Goal: Transaction & Acquisition: Purchase product/service

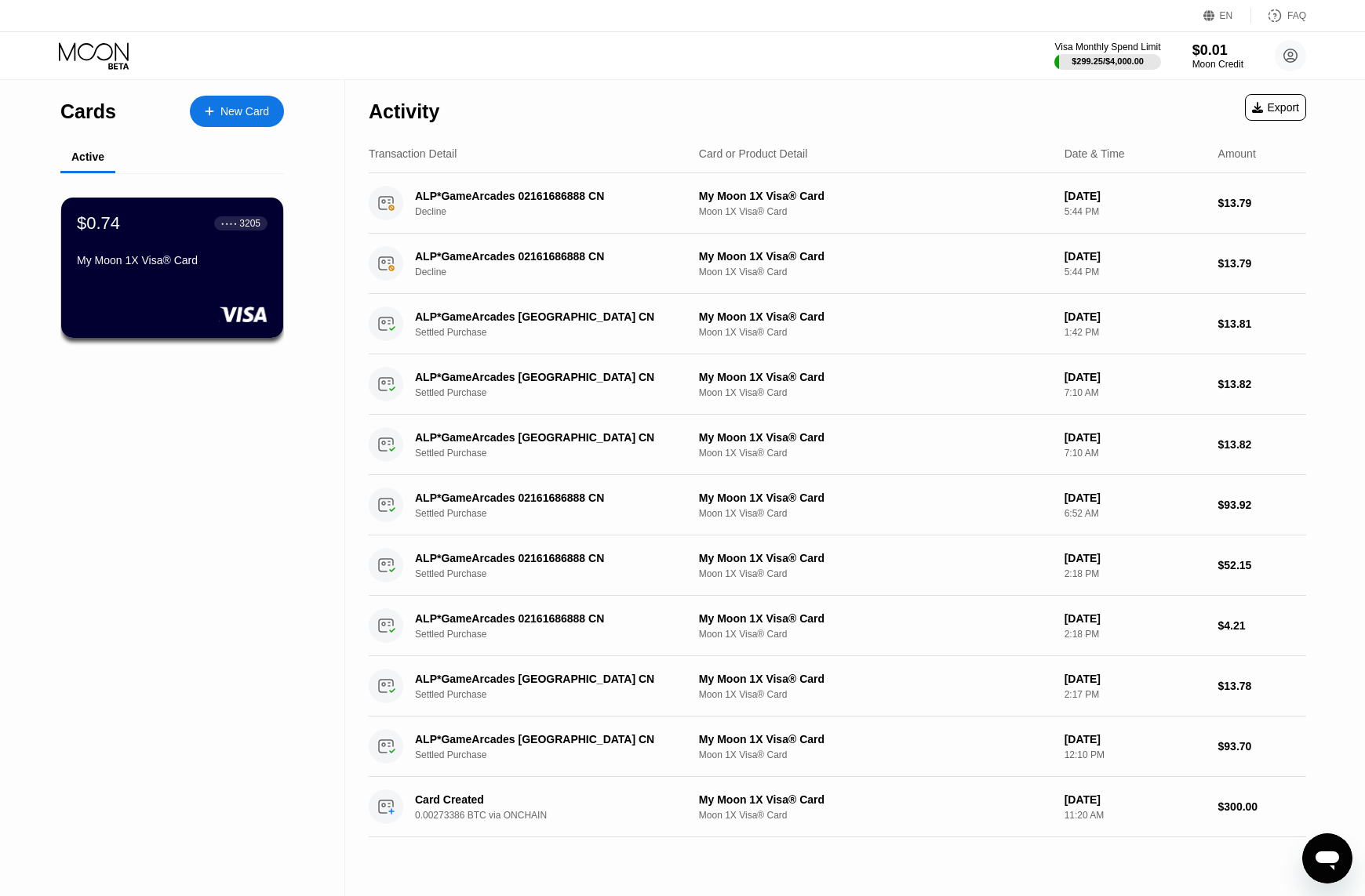
click at [220, 98] on div "New Card" at bounding box center [236, 111] width 94 height 31
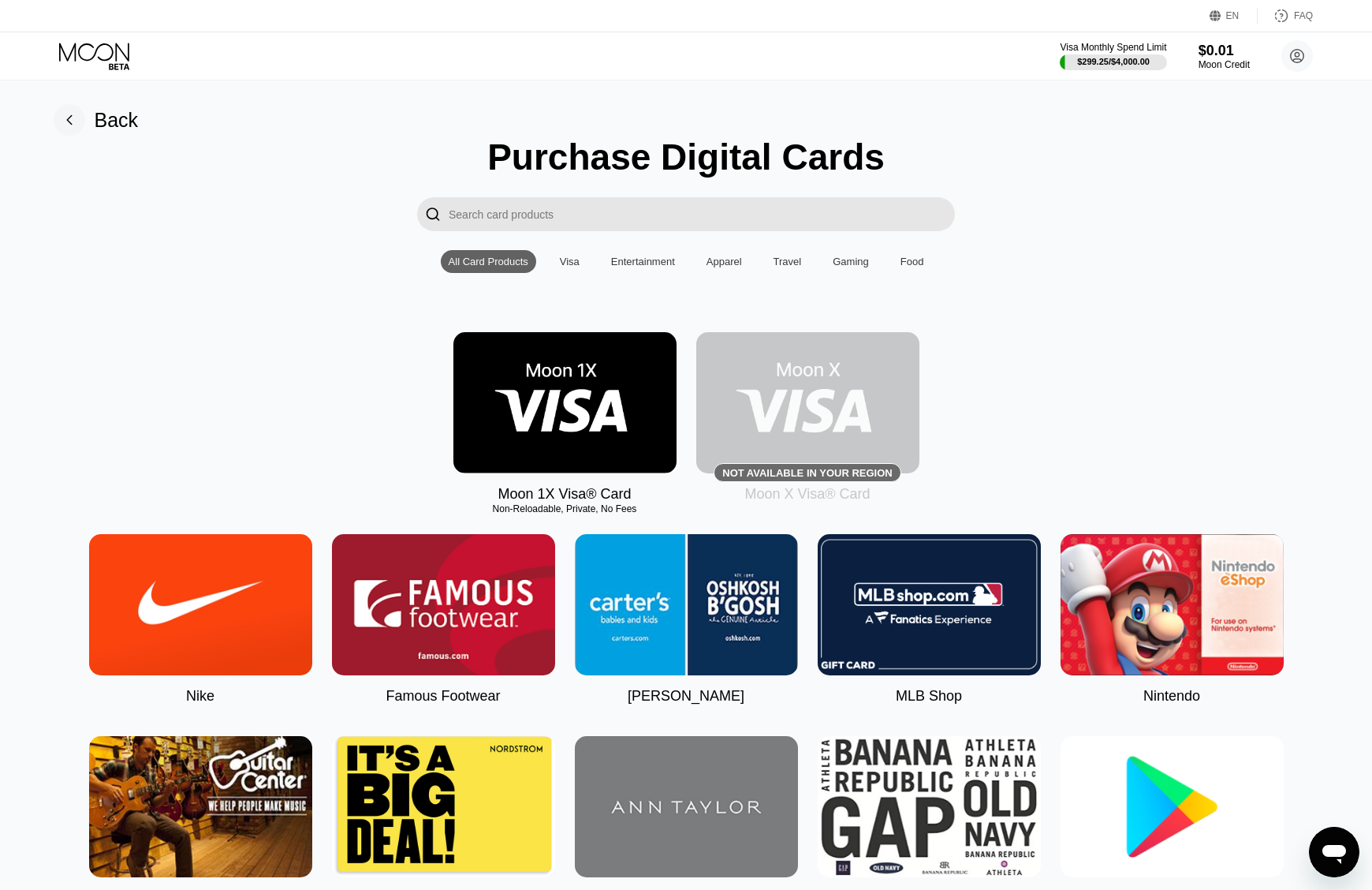
click at [514, 429] on img at bounding box center [565, 402] width 223 height 141
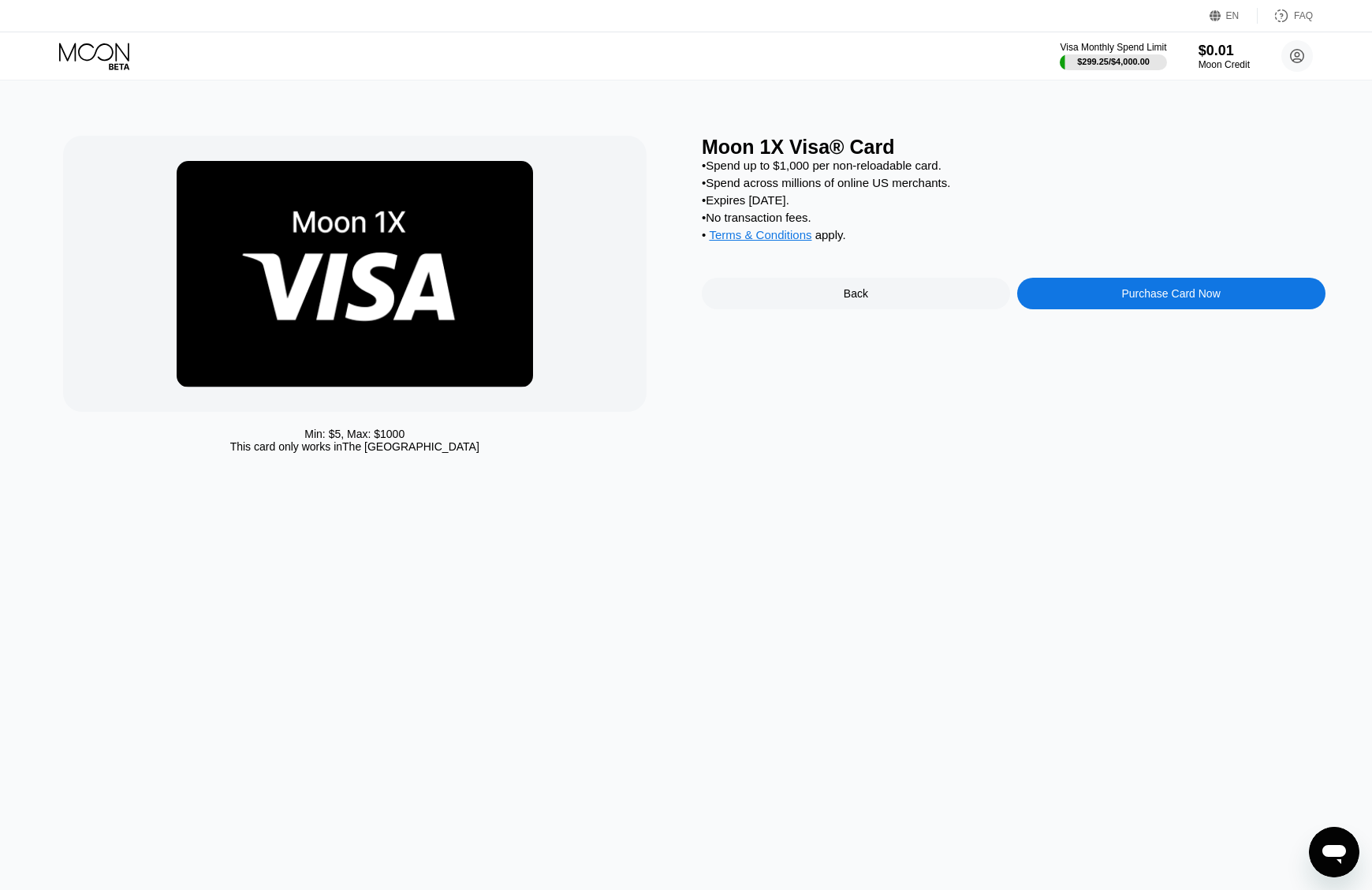
click at [1200, 309] on div "Purchase Card Now" at bounding box center [1171, 293] width 308 height 31
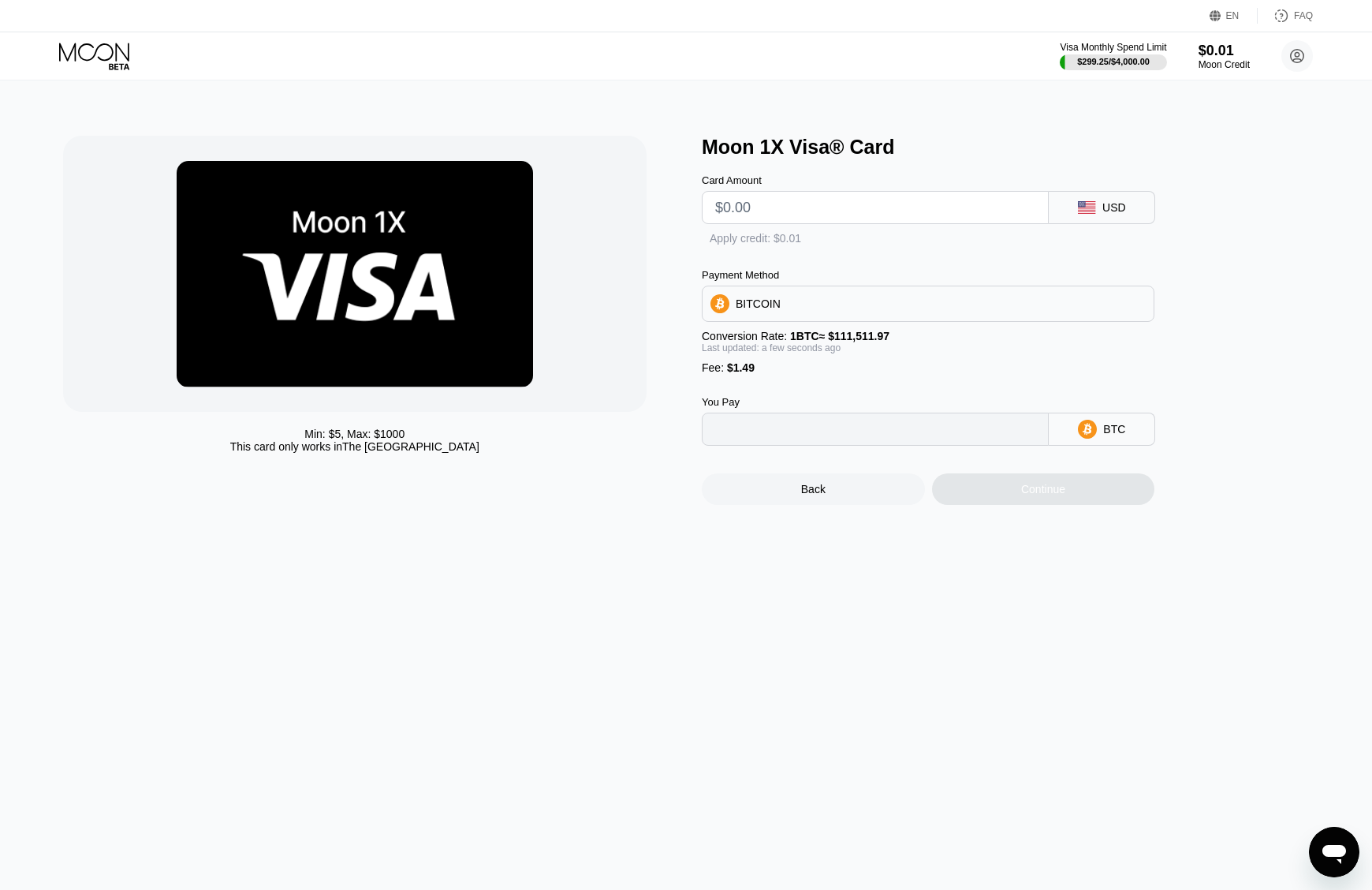
type input "0"
click at [918, 206] on input "text" at bounding box center [875, 207] width 320 height 31
type input "$300"
type input "0.00270366"
type input "$300"
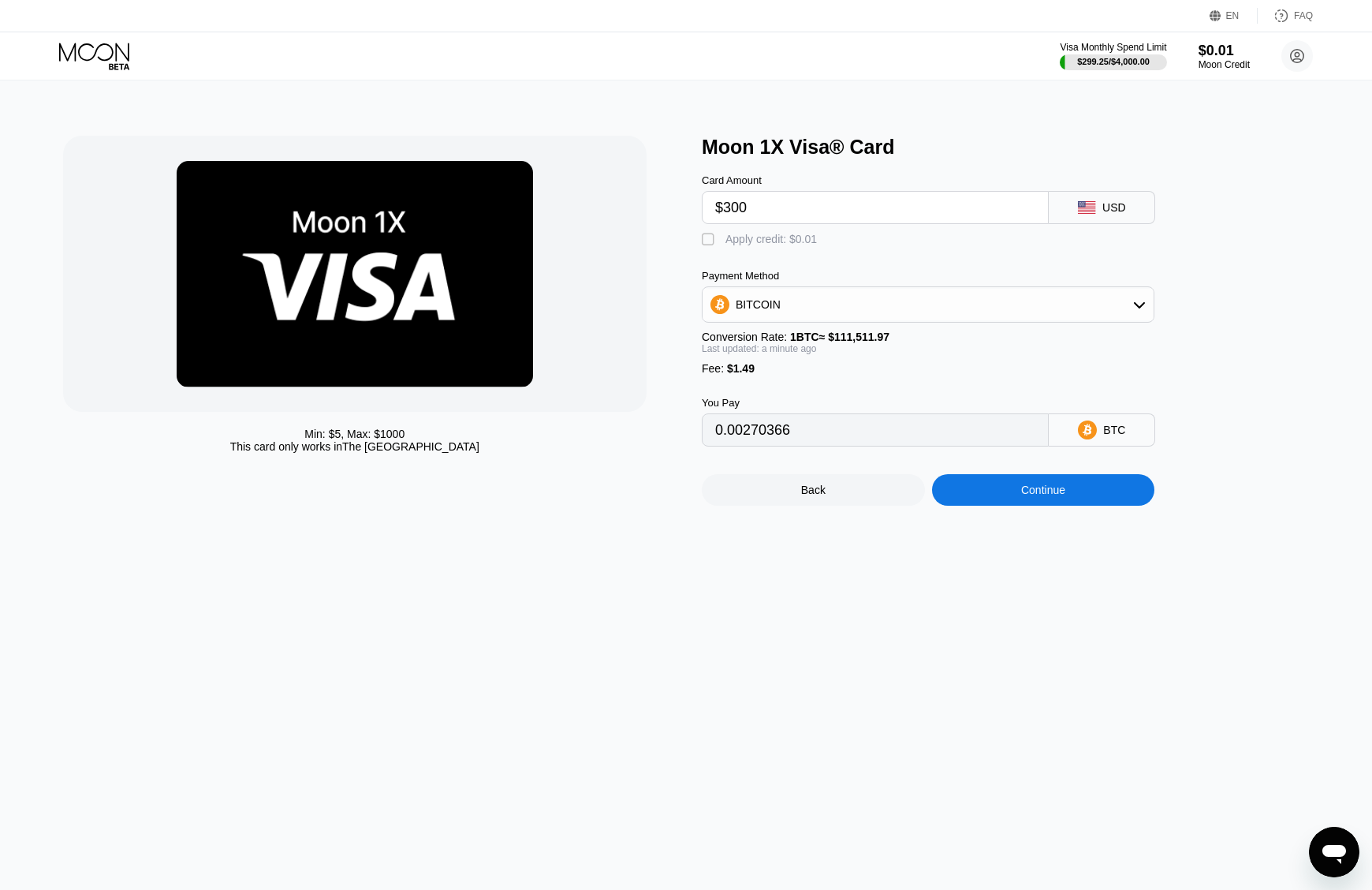
click at [1032, 496] on div "Continue" at bounding box center [1043, 489] width 44 height 12
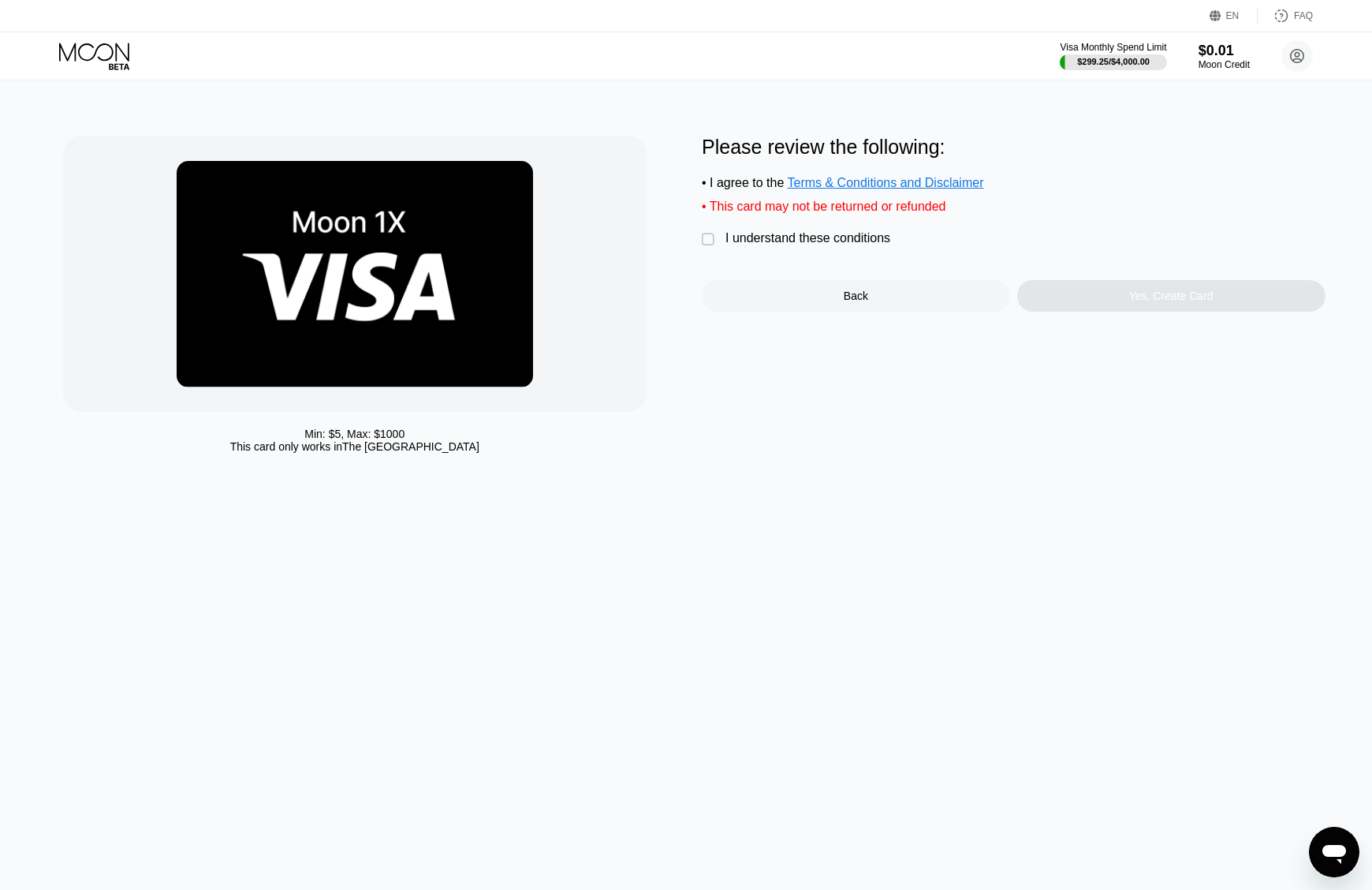
click at [740, 246] on div "I understand these conditions" at bounding box center [807, 238] width 165 height 14
click at [1166, 300] on div "Yes, Create Card" at bounding box center [1171, 295] width 84 height 12
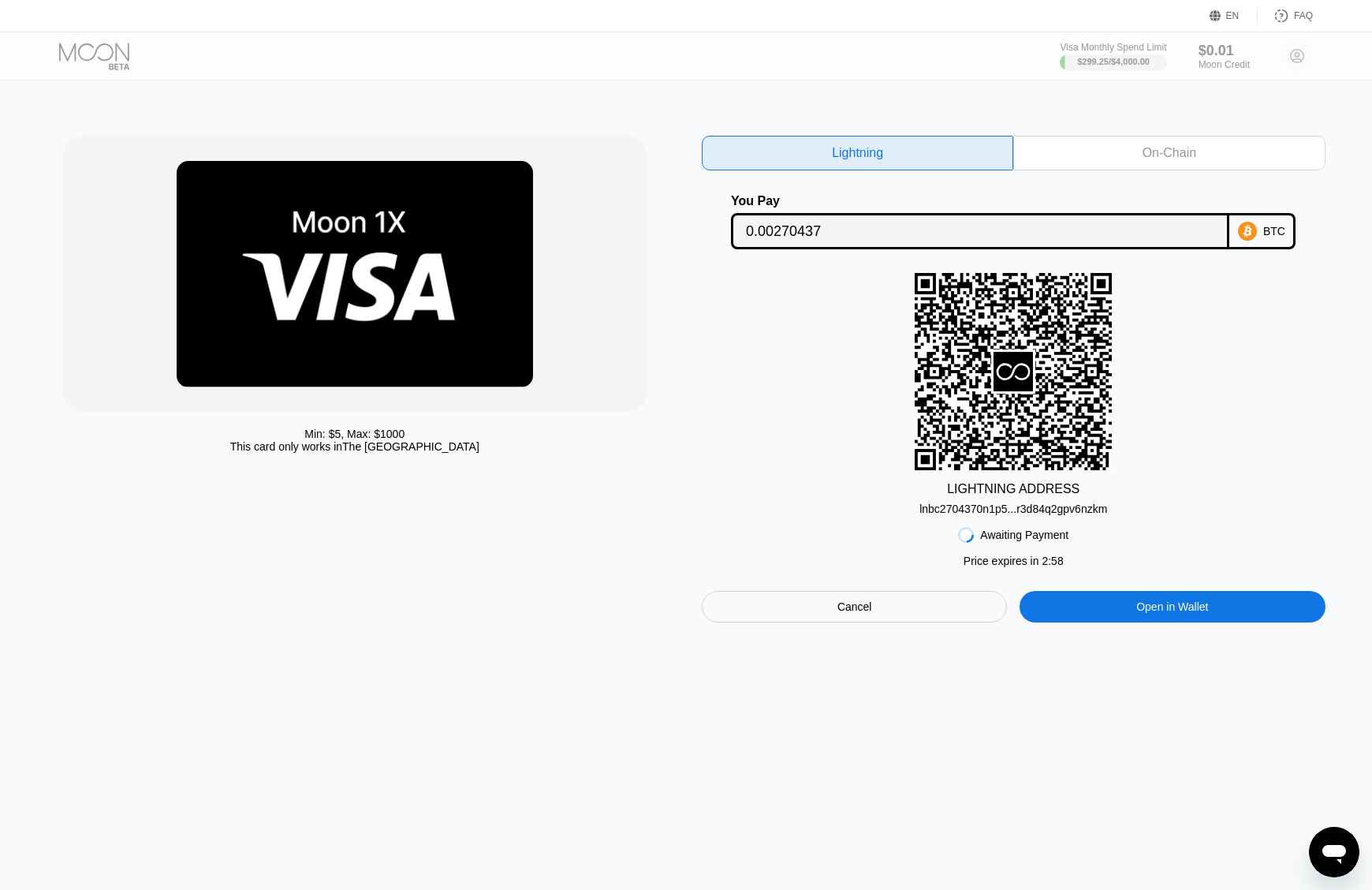
click at [1039, 512] on div "lnbc2704370n1p5...r3d84q2gpv6nzkm" at bounding box center [1013, 509] width 188 height 12
click at [1134, 148] on div "On-Chain" at bounding box center [1169, 153] width 312 height 35
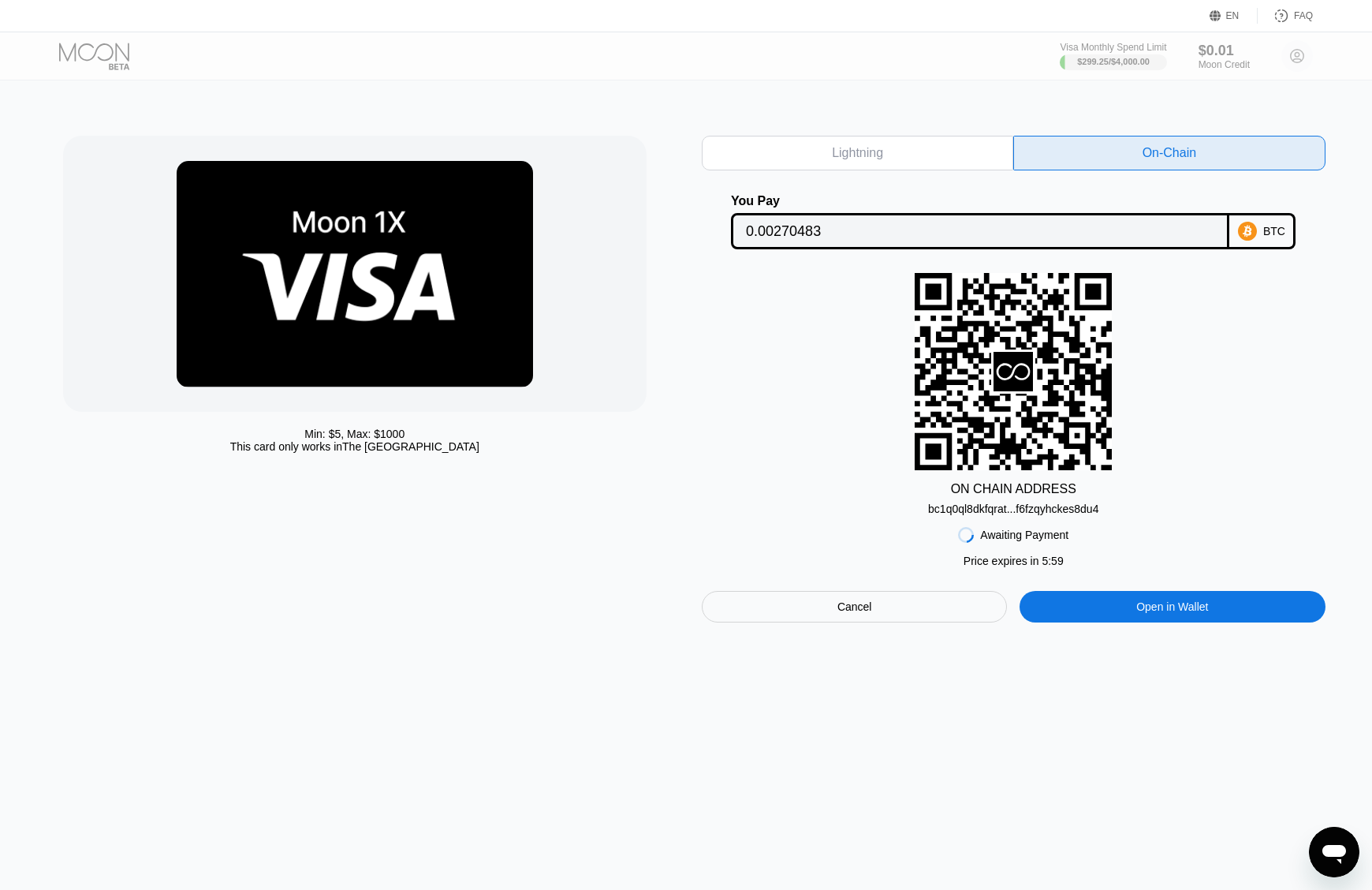
click at [1026, 506] on div "bc1q0ql8dkfqrat...f6fzqyhckes8du4" at bounding box center [1013, 509] width 171 height 12
click at [990, 231] on input "0.00270483" at bounding box center [980, 231] width 468 height 31
click at [692, 439] on div "Min: $ 5 , Max: $ 1000 This card only works in The United States Lightning On-C…" at bounding box center [686, 379] width 1247 height 487
click at [717, 455] on div "ON CHAIN ADDRESS bc1q0ql8dkfqrat...f6fzqyhckes8du4" at bounding box center [1013, 394] width 623 height 242
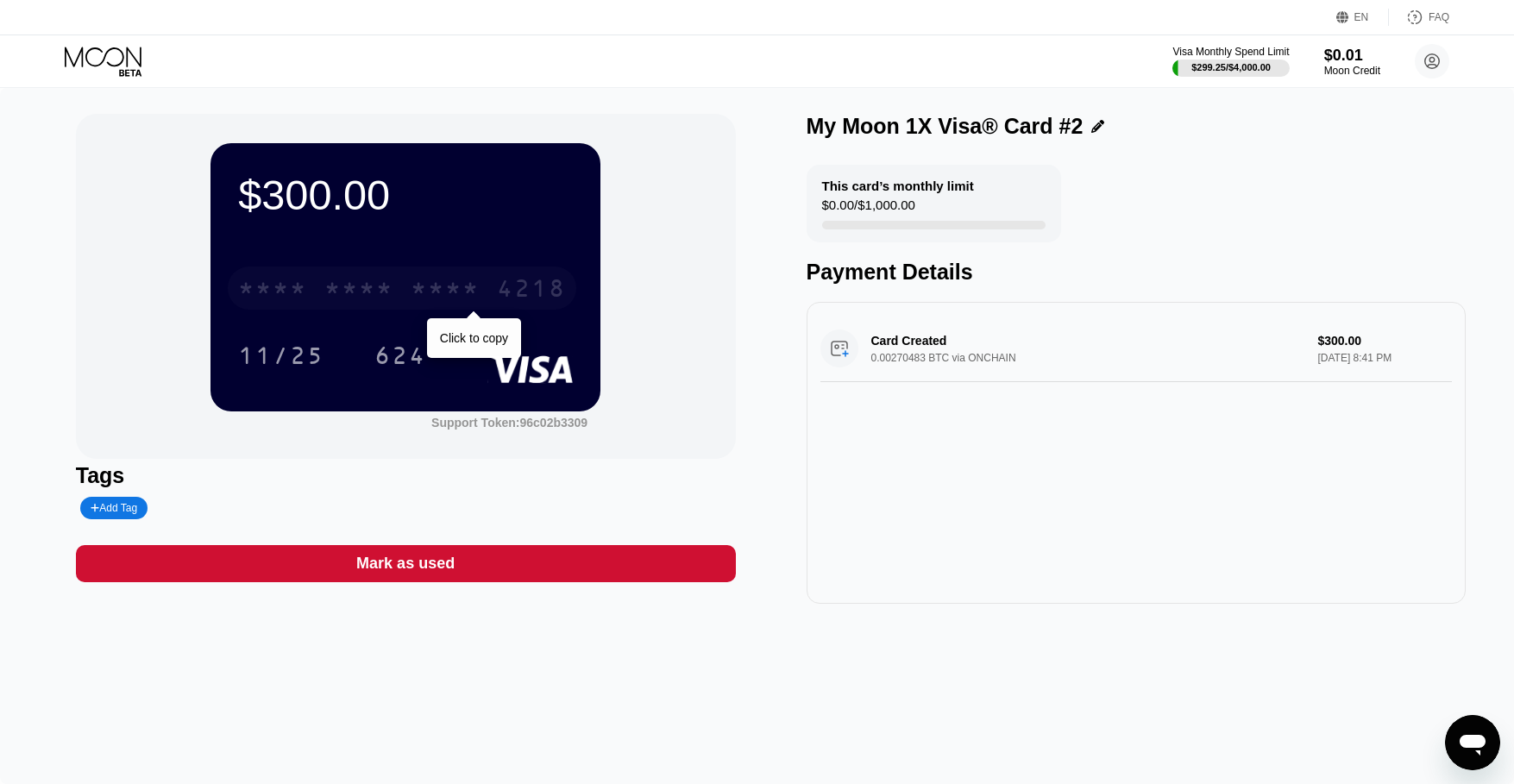
click at [423, 306] on div "* * * * * * * * * * * * 4218" at bounding box center [402, 288] width 349 height 43
